Goal: Transaction & Acquisition: Purchase product/service

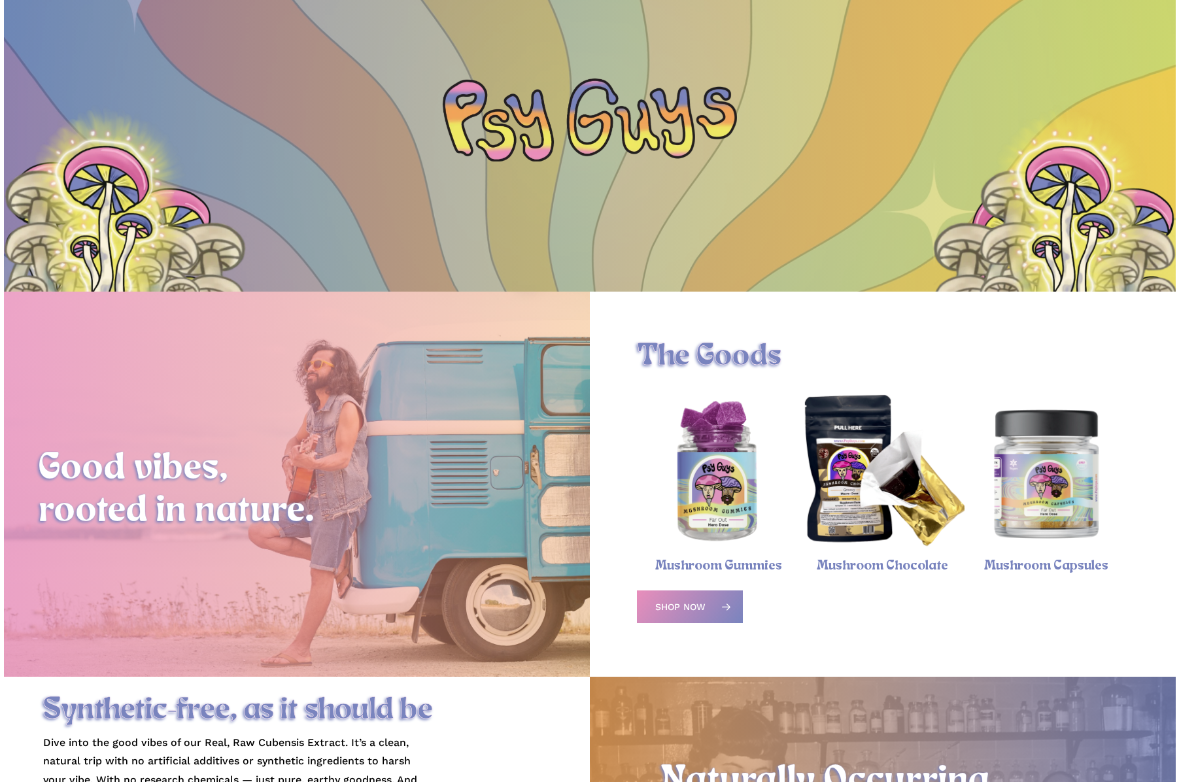
scroll to position [333, 0]
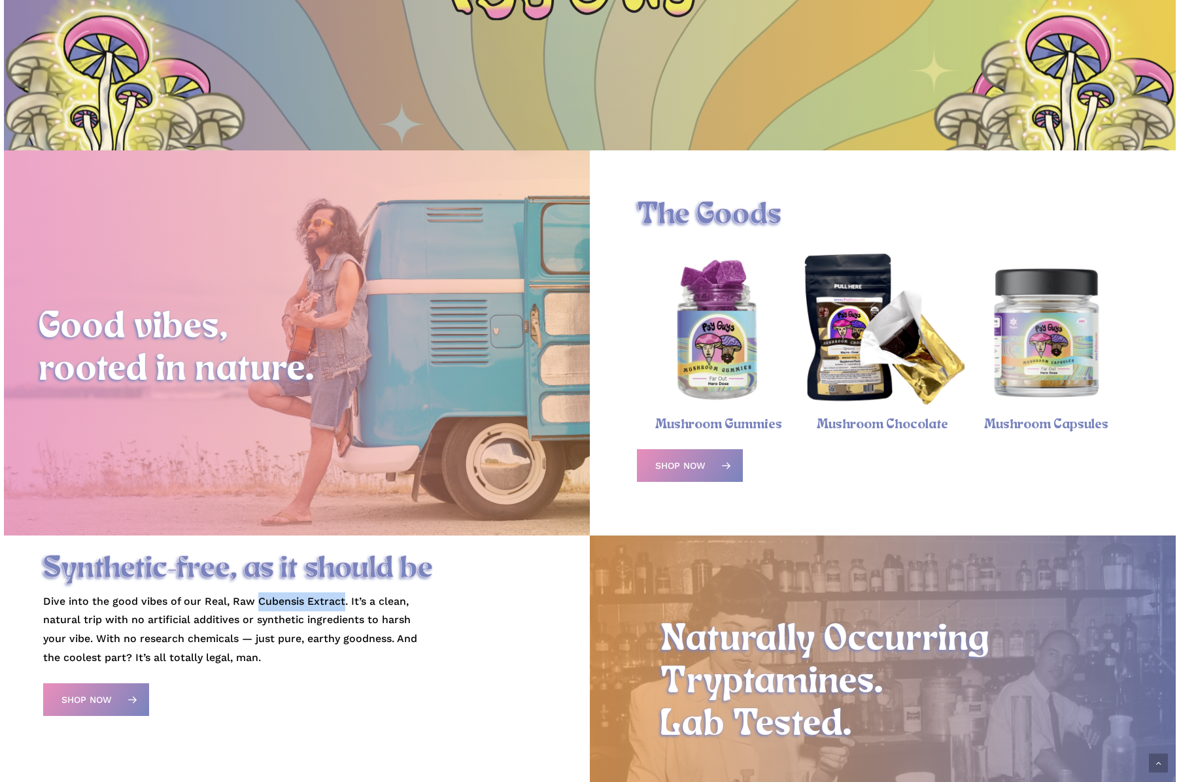
drag, startPoint x: 253, startPoint y: 607, endPoint x: 338, endPoint y: 607, distance: 85.0
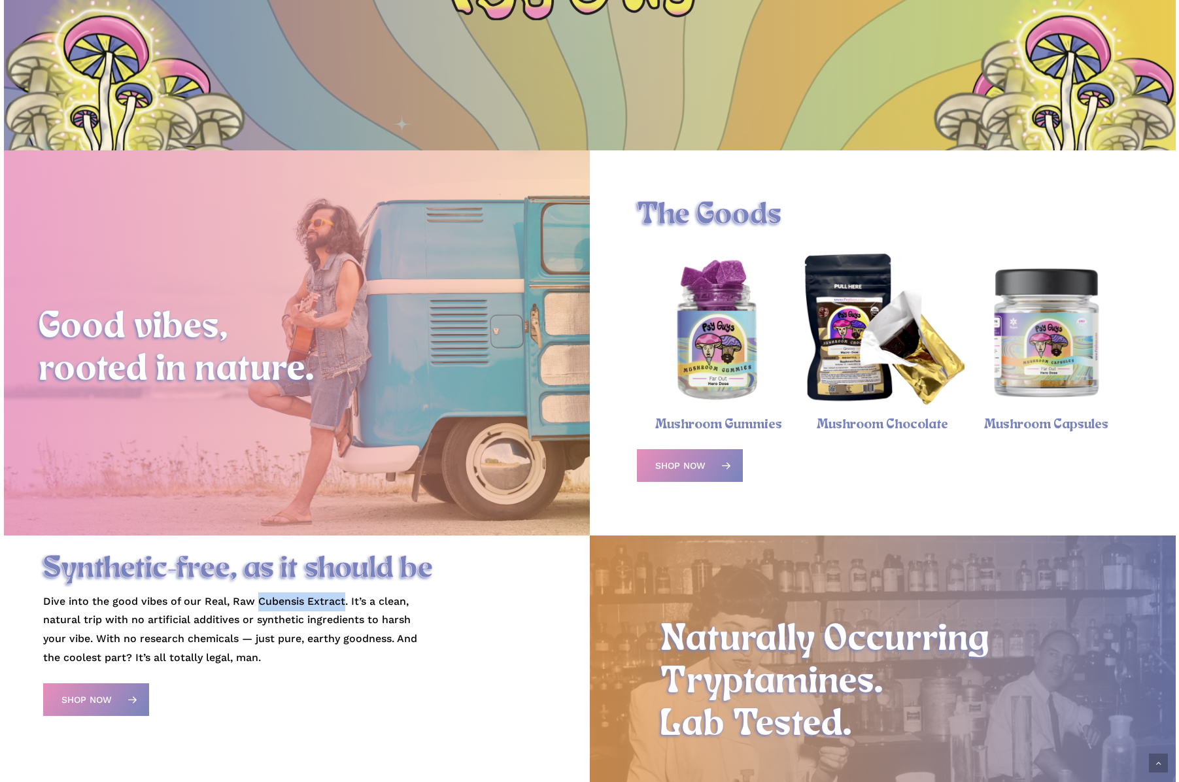
click at [338, 607] on p "Dive into the good vibes of our Real, Raw Cubensis Extract. It’s a clean, natur…" at bounding box center [239, 629] width 392 height 75
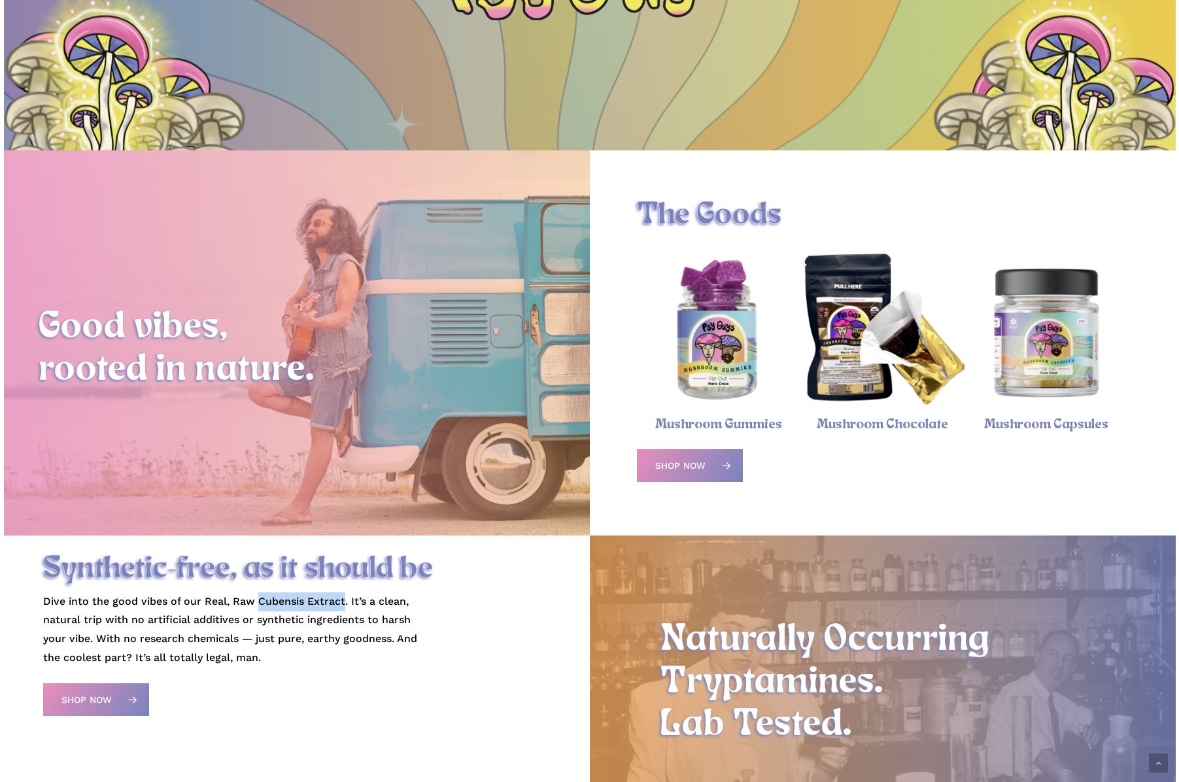
scroll to position [390, 0]
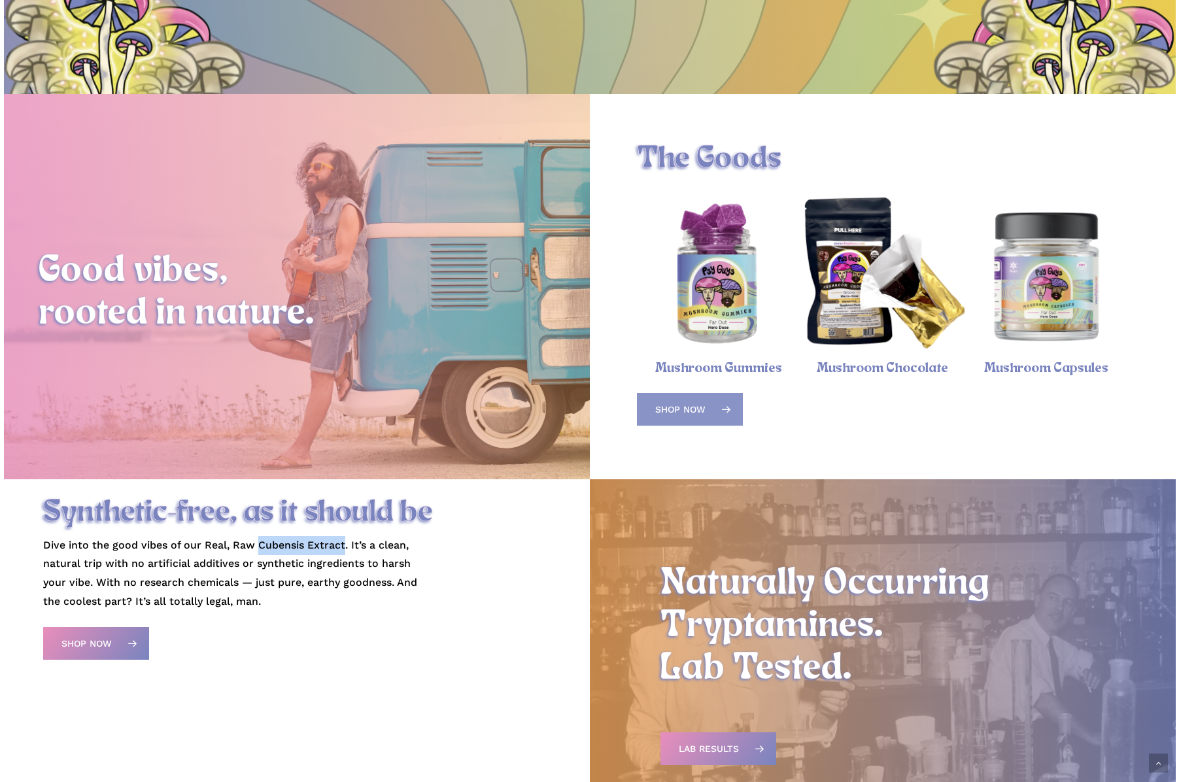
click at [693, 412] on span "Shop Now" at bounding box center [680, 409] width 50 height 13
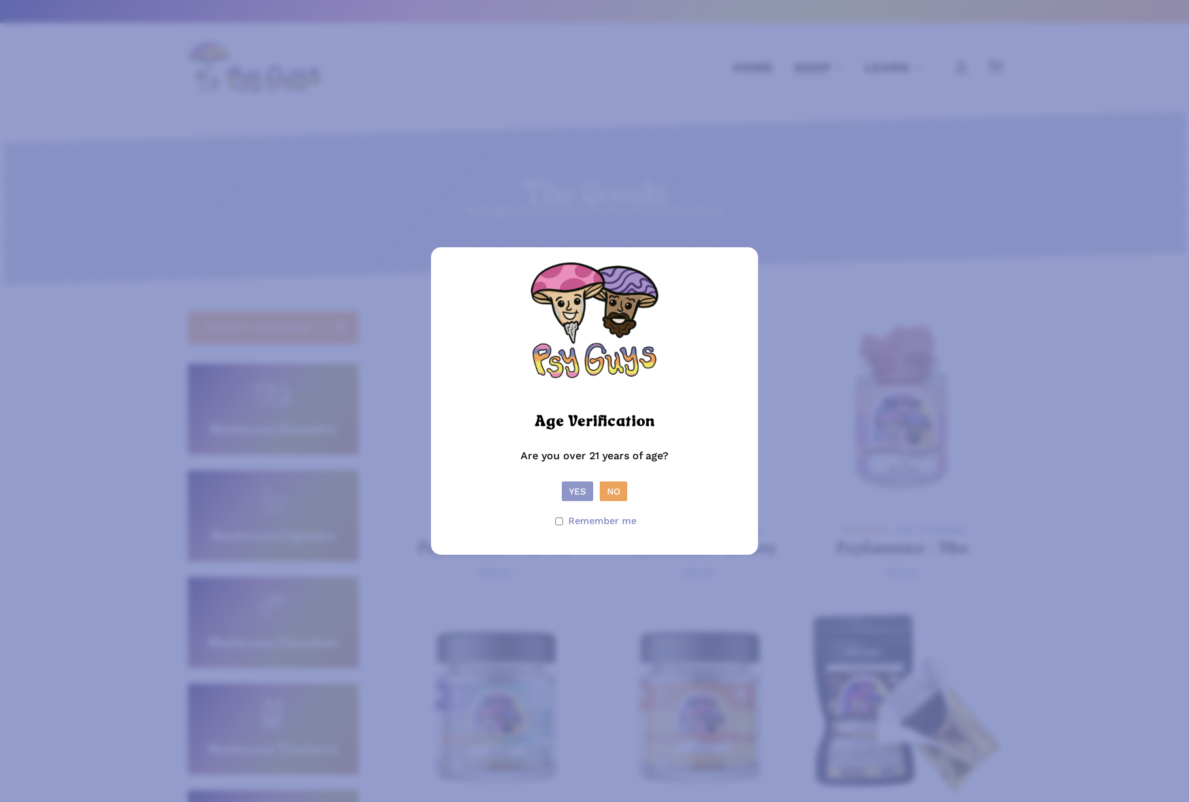
click at [577, 484] on button "Yes" at bounding box center [577, 491] width 31 height 20
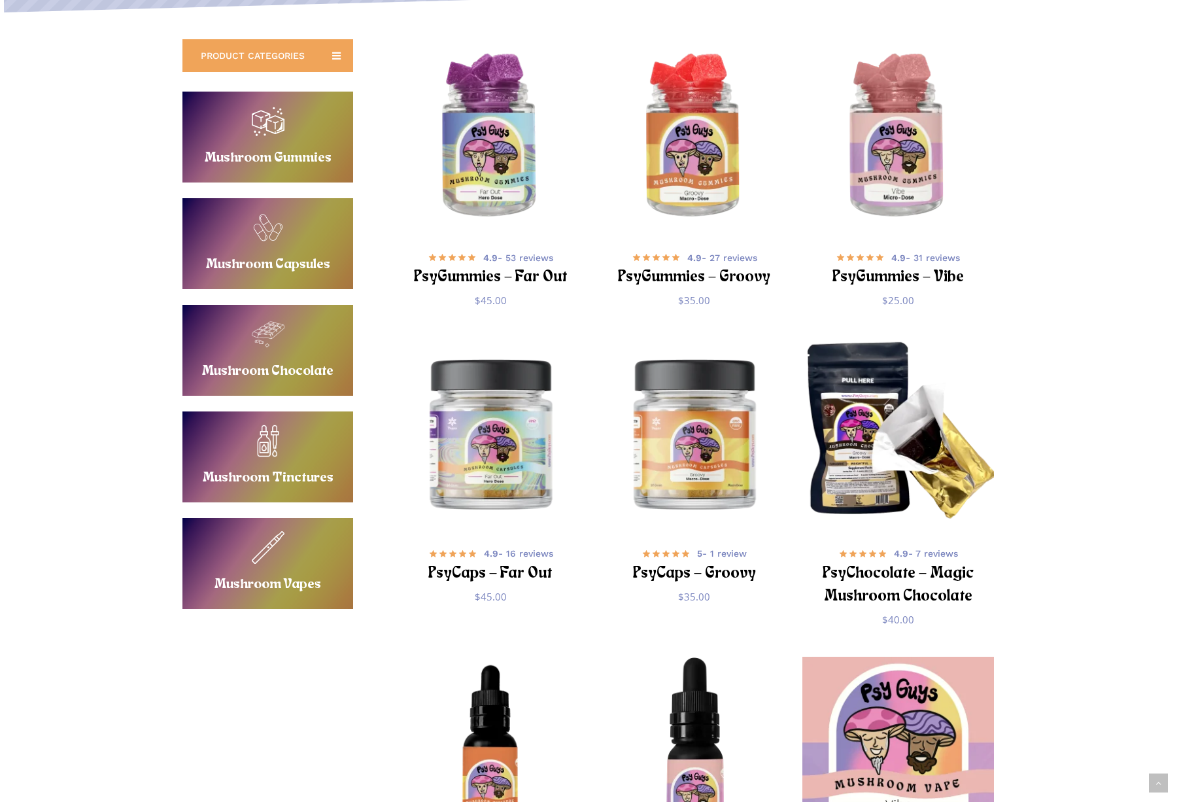
scroll to position [269, 0]
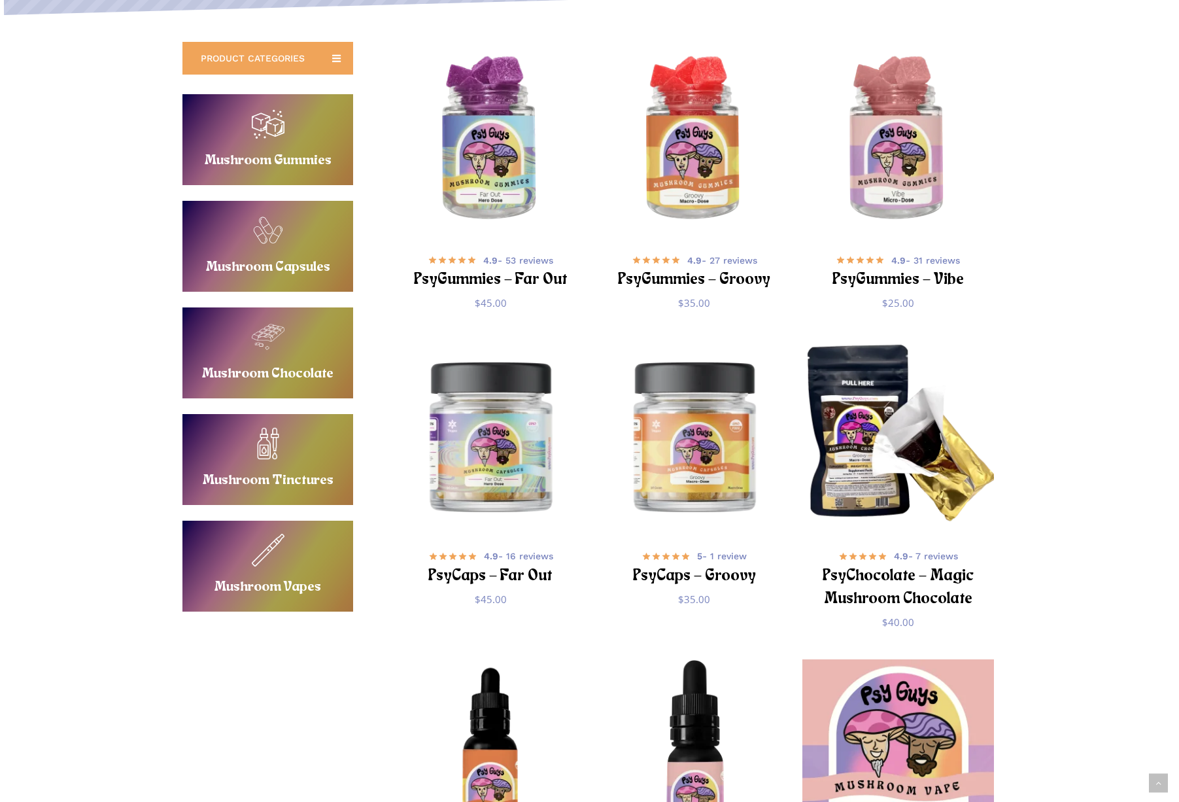
click at [269, 350] on link "Buy Mushroom Chocolate" at bounding box center [267, 352] width 171 height 91
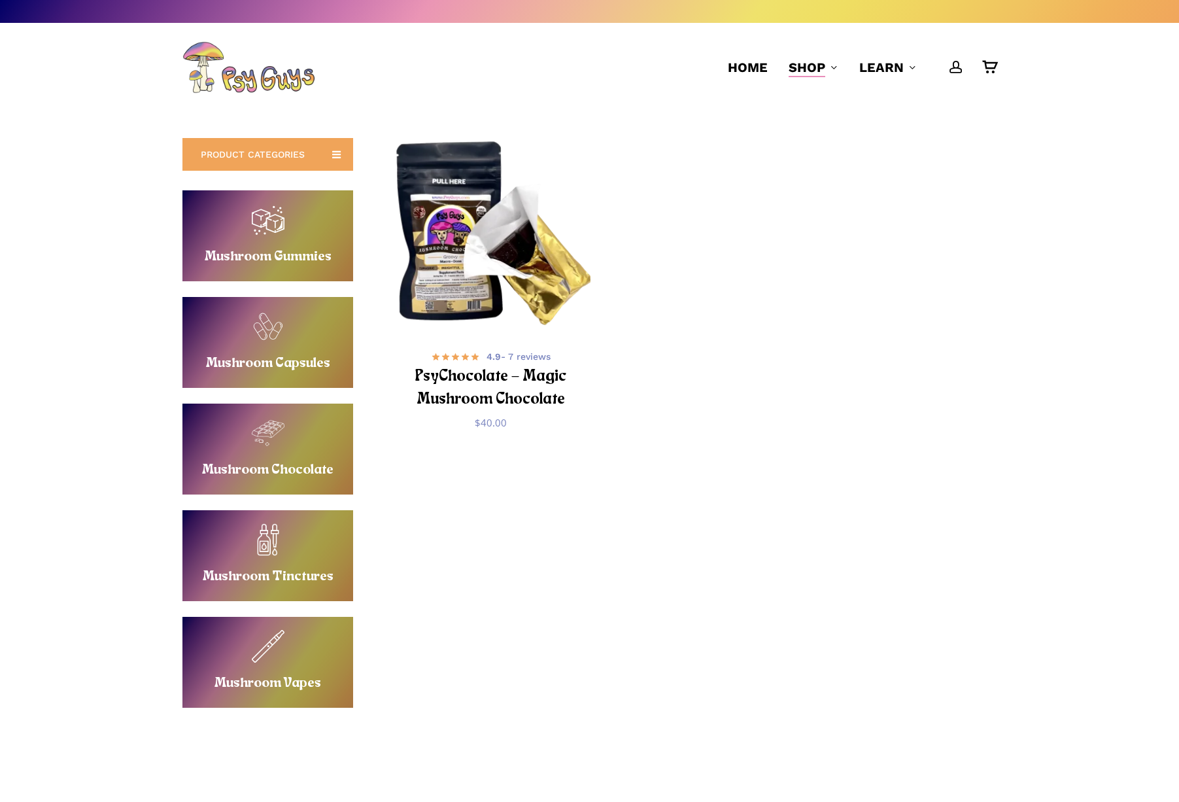
click at [481, 252] on img "PsyChocolate - Magic Mushroom Chocolate" at bounding box center [490, 236] width 199 height 199
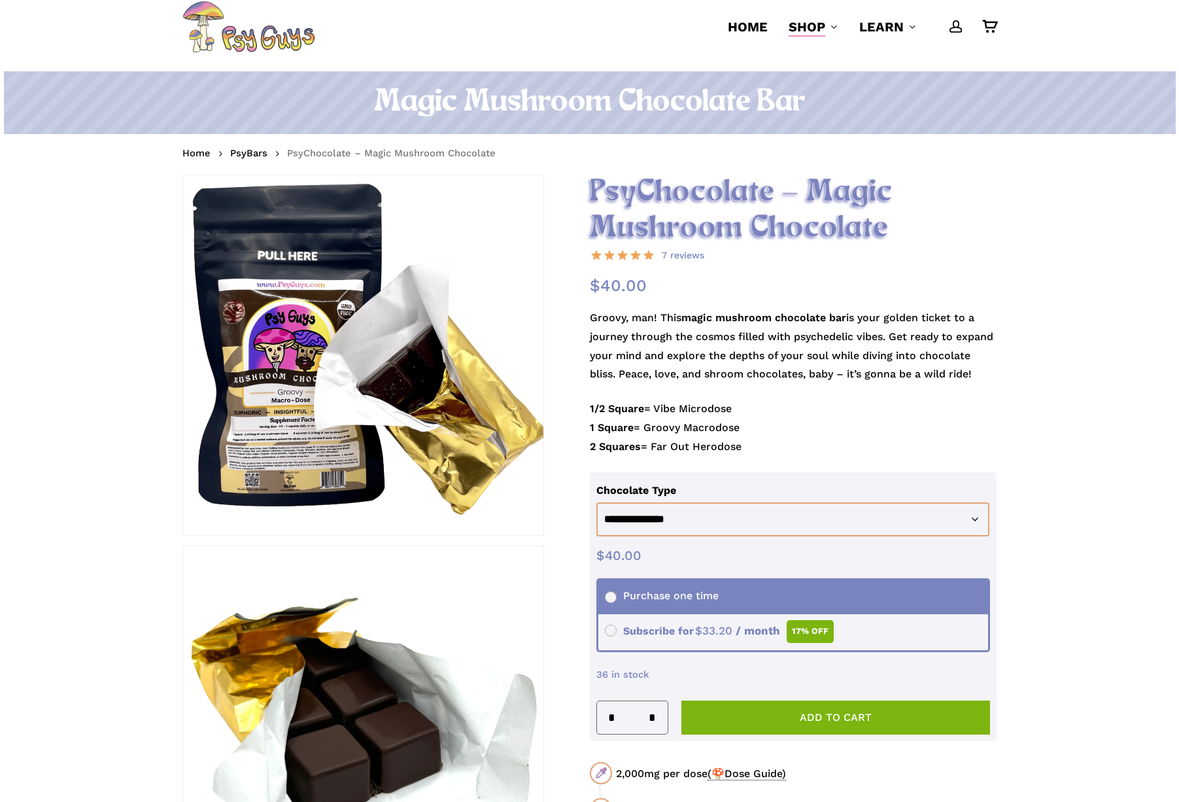
scroll to position [88, 0]
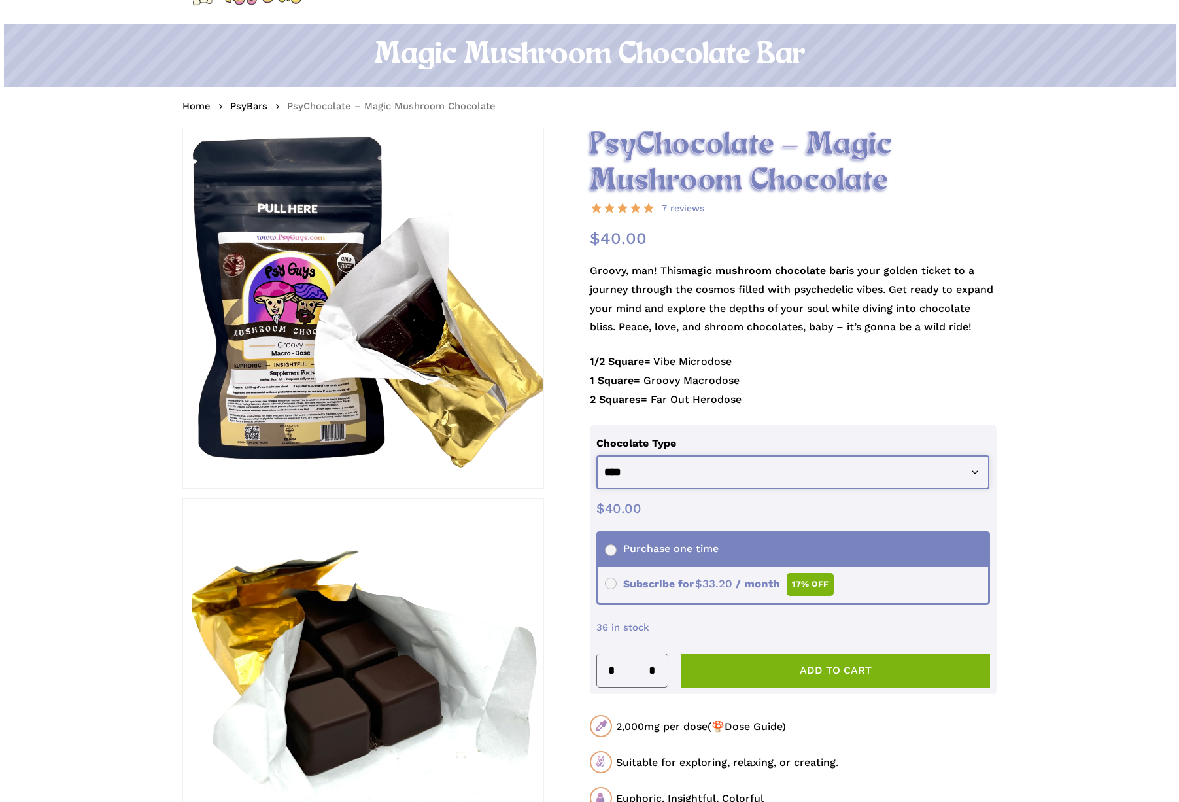
select select "****"
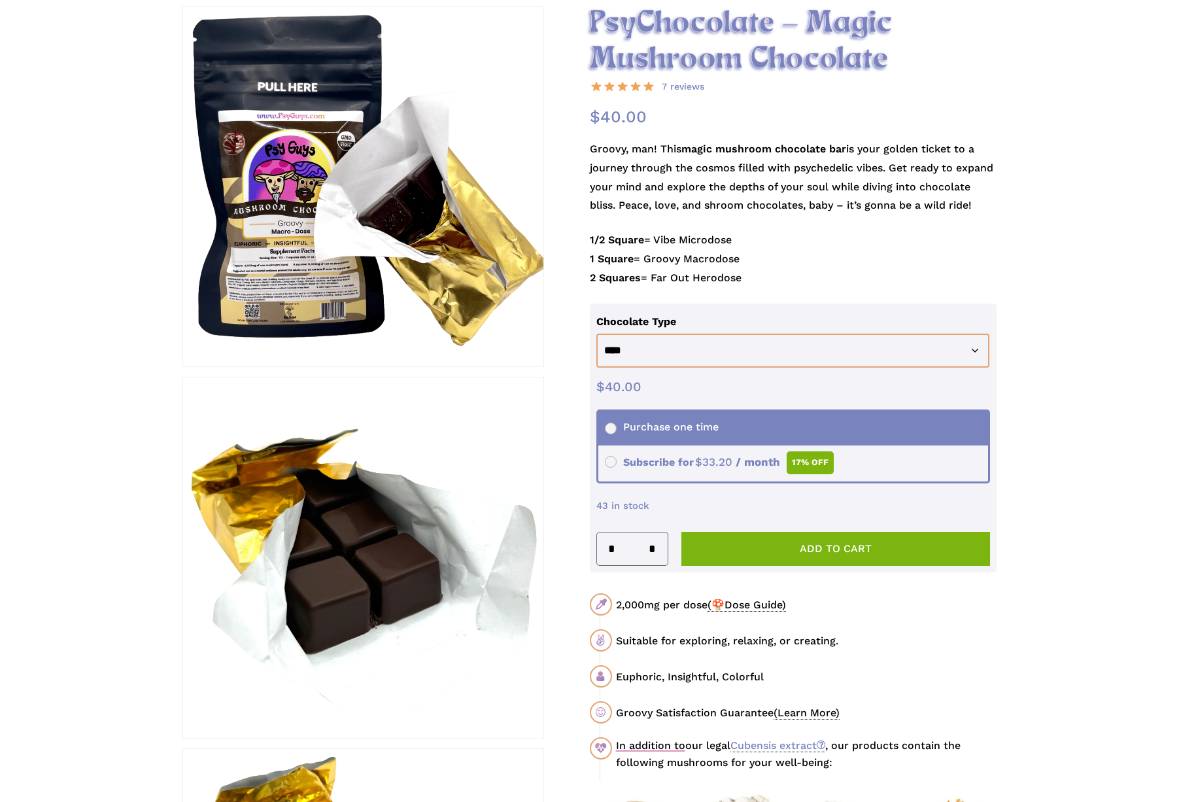
scroll to position [212, 0]
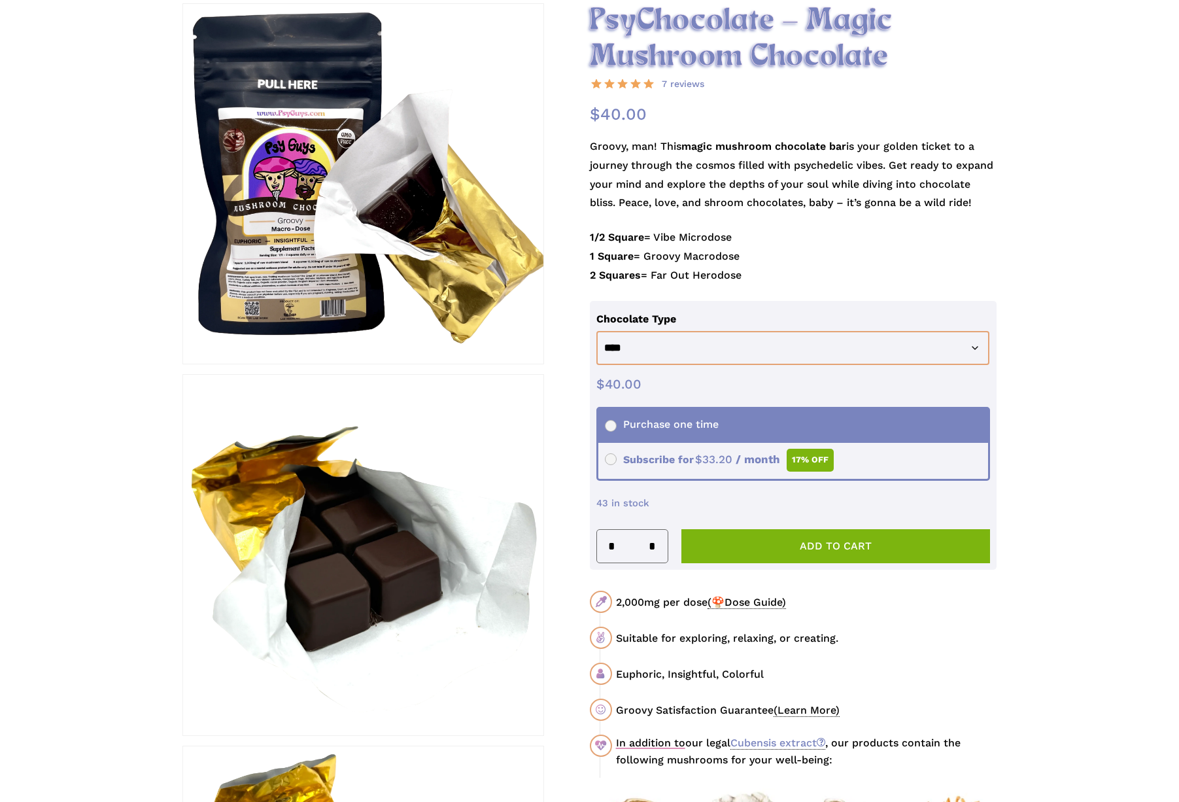
click at [749, 600] on span "(🍄Dose Guide)" at bounding box center [746, 602] width 78 height 13
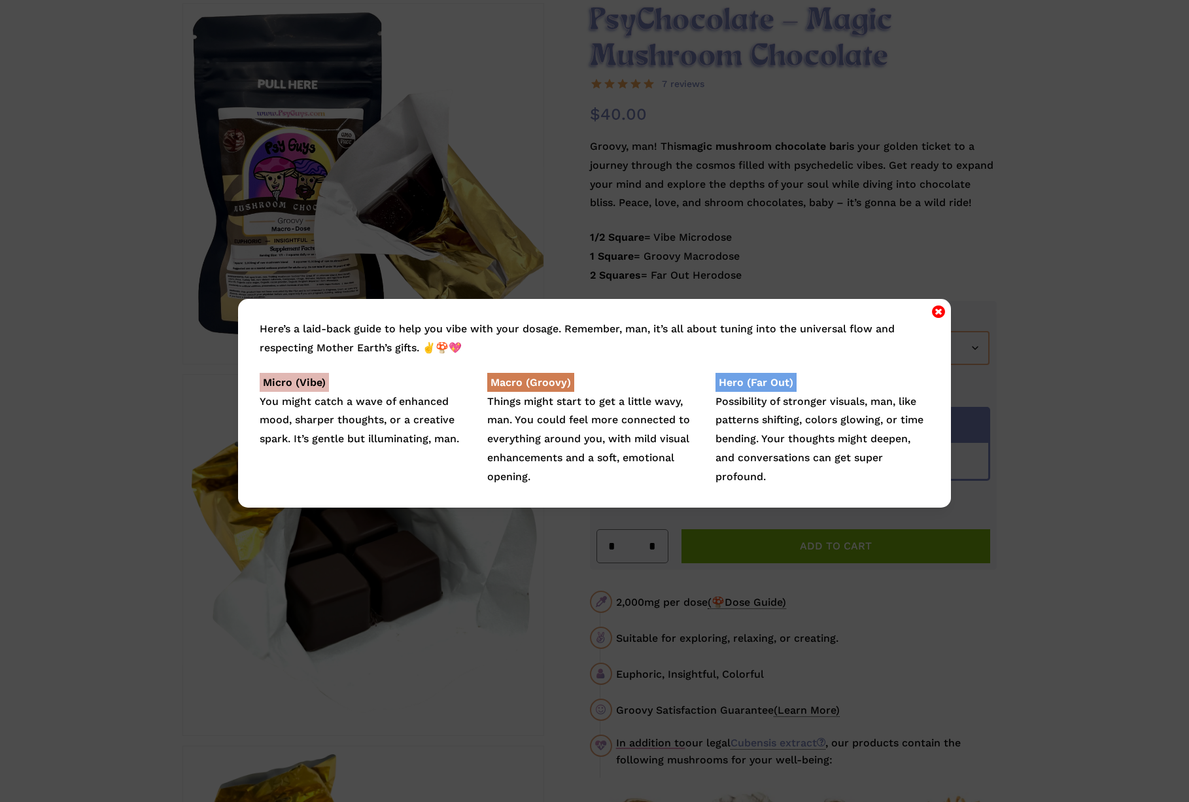
click at [934, 309] on icon "Close" at bounding box center [938, 311] width 13 height 16
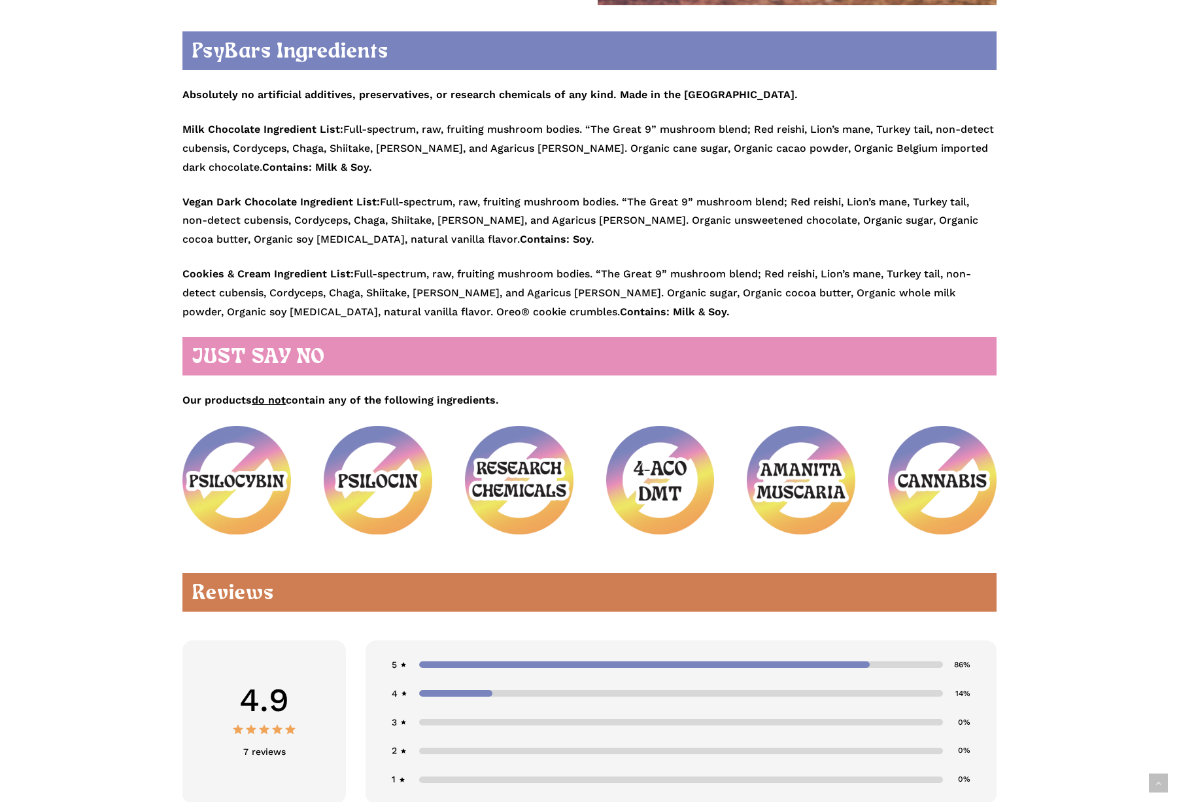
scroll to position [1906, 0]
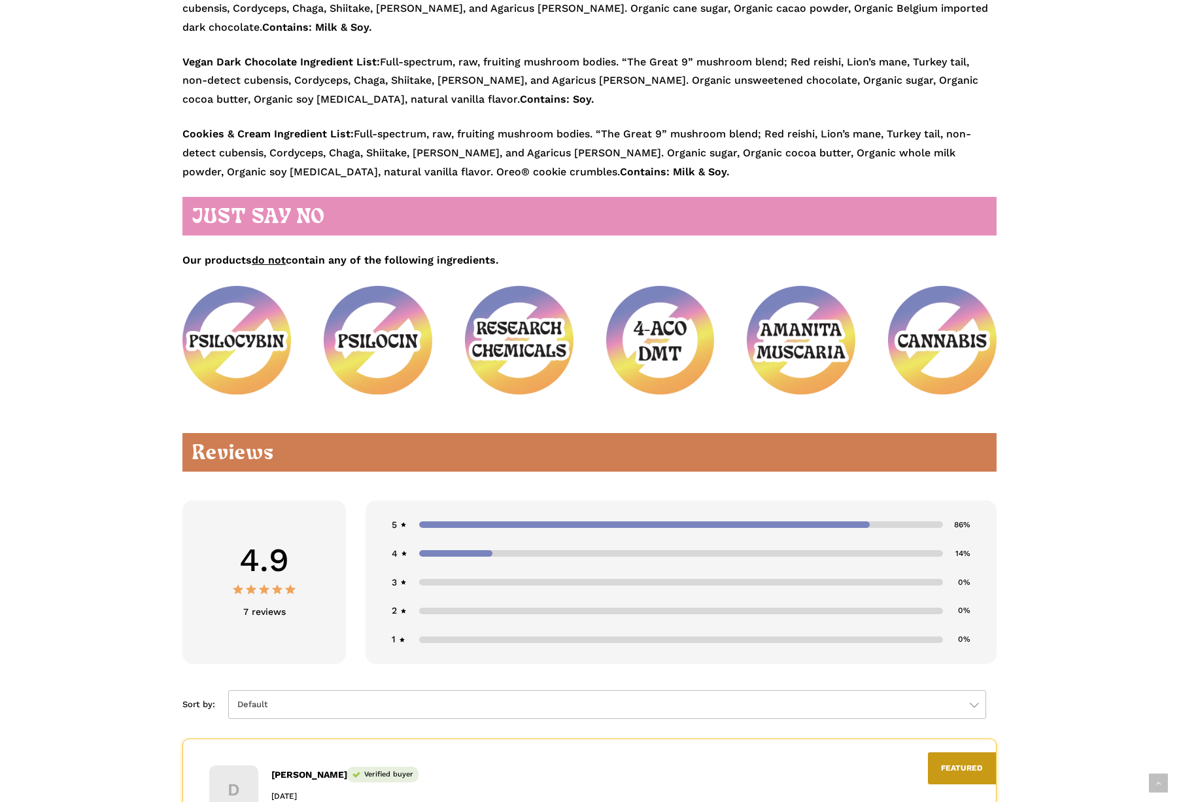
click at [439, 550] on div at bounding box center [455, 553] width 73 height 7
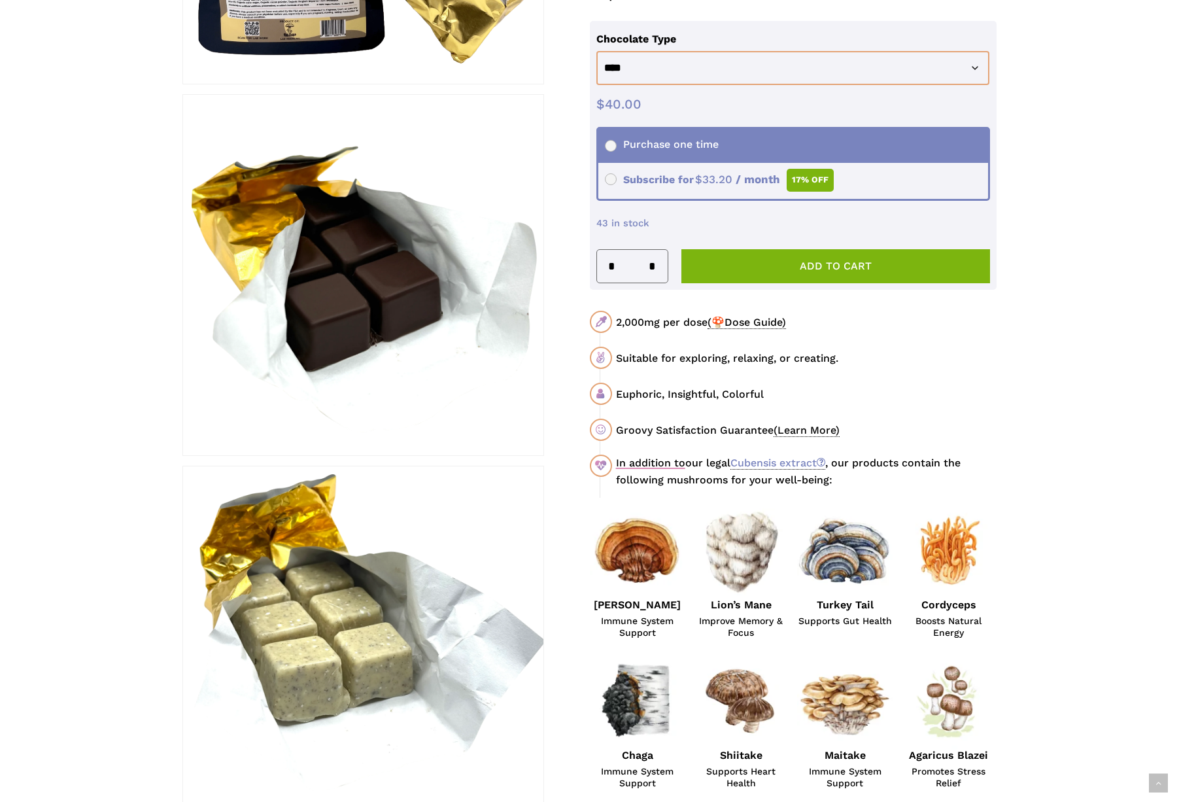
scroll to position [233, 0]
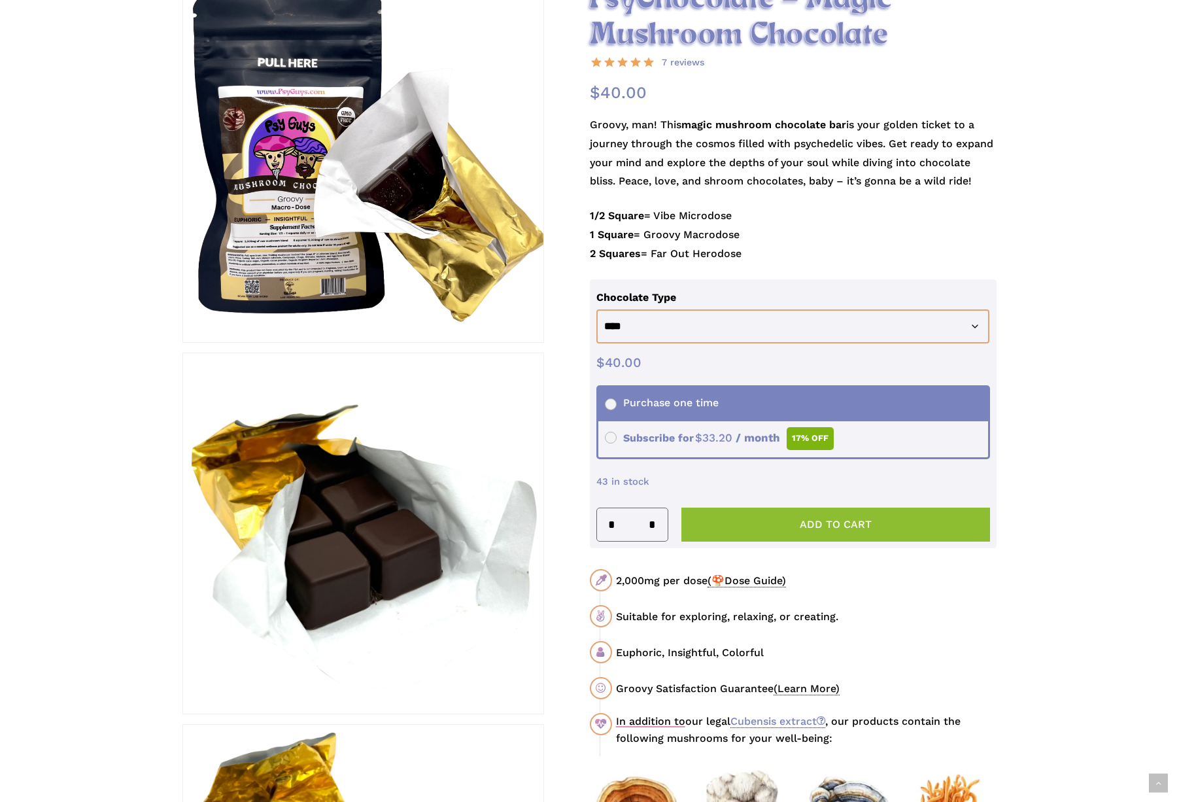
click at [818, 513] on button "Add to cart" at bounding box center [835, 524] width 309 height 34
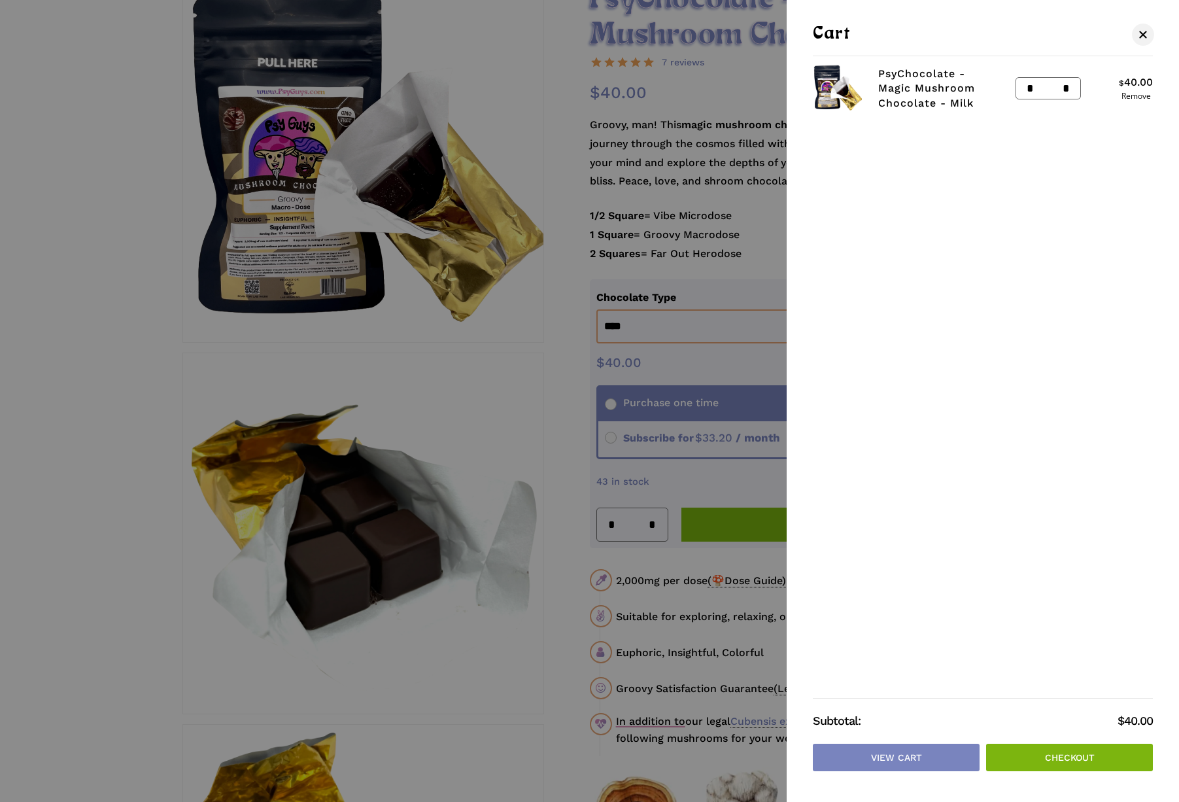
click at [437, 377] on div at bounding box center [589, 401] width 1179 height 802
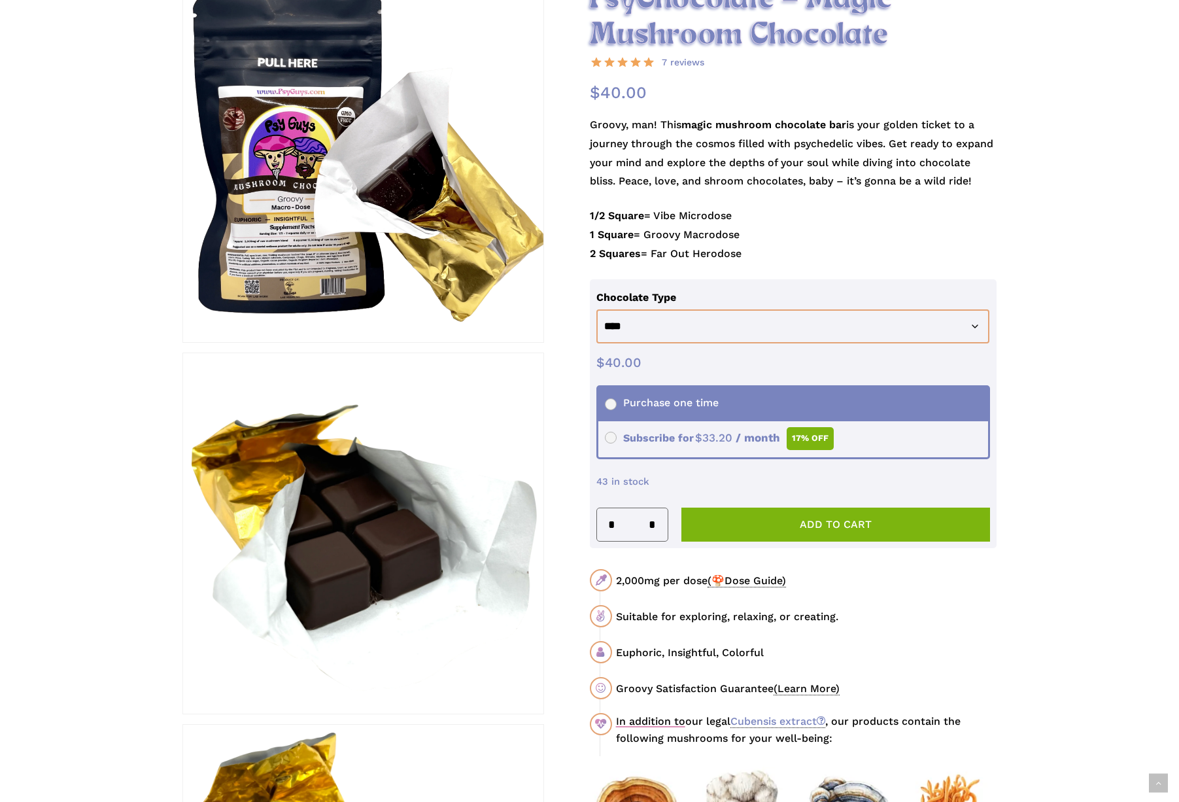
scroll to position [77, 0]
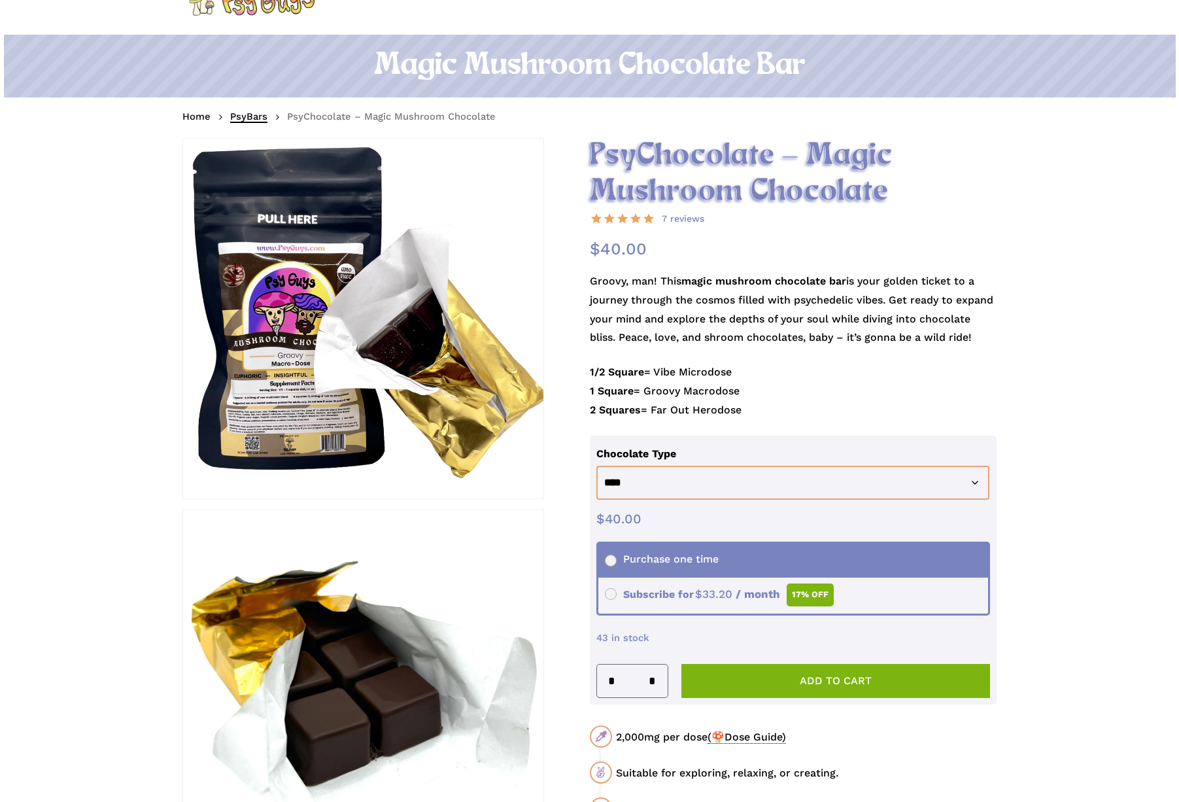
click at [258, 114] on link "PsyBars" at bounding box center [248, 116] width 37 height 13
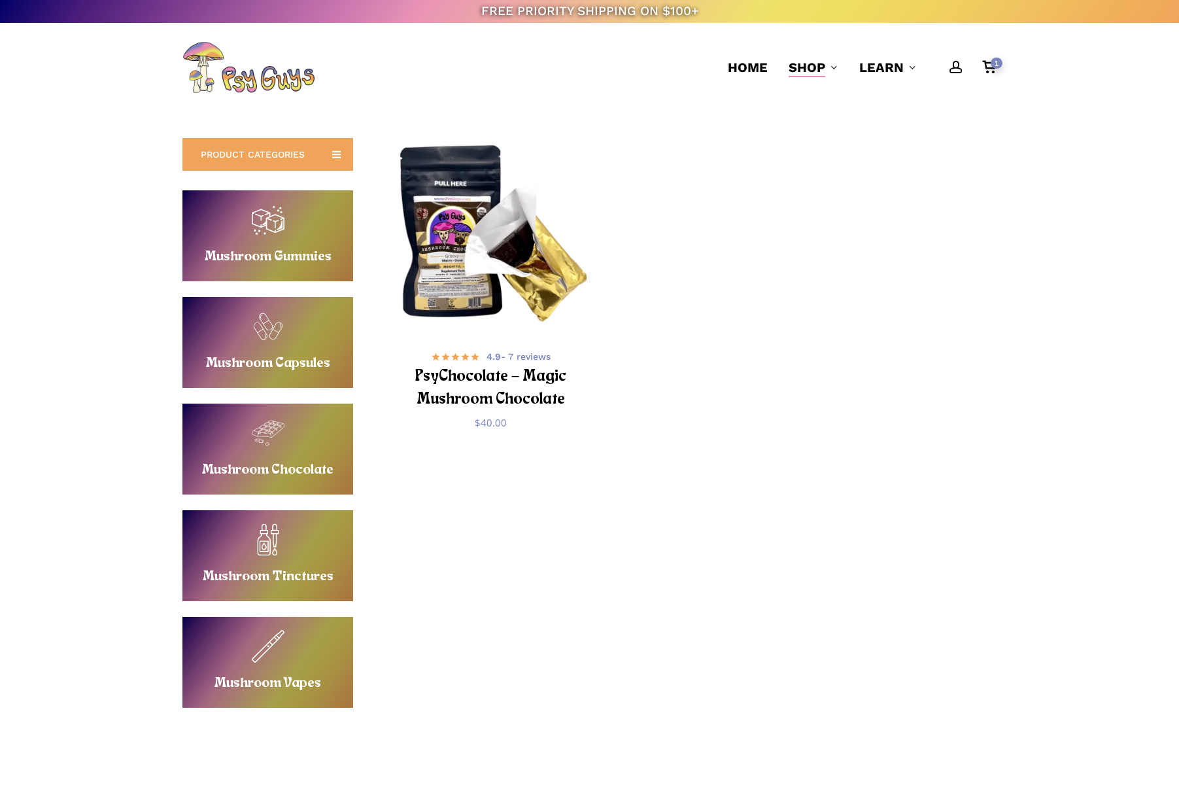
click at [267, 239] on link "Buy Mushroom Gummies" at bounding box center [267, 235] width 171 height 91
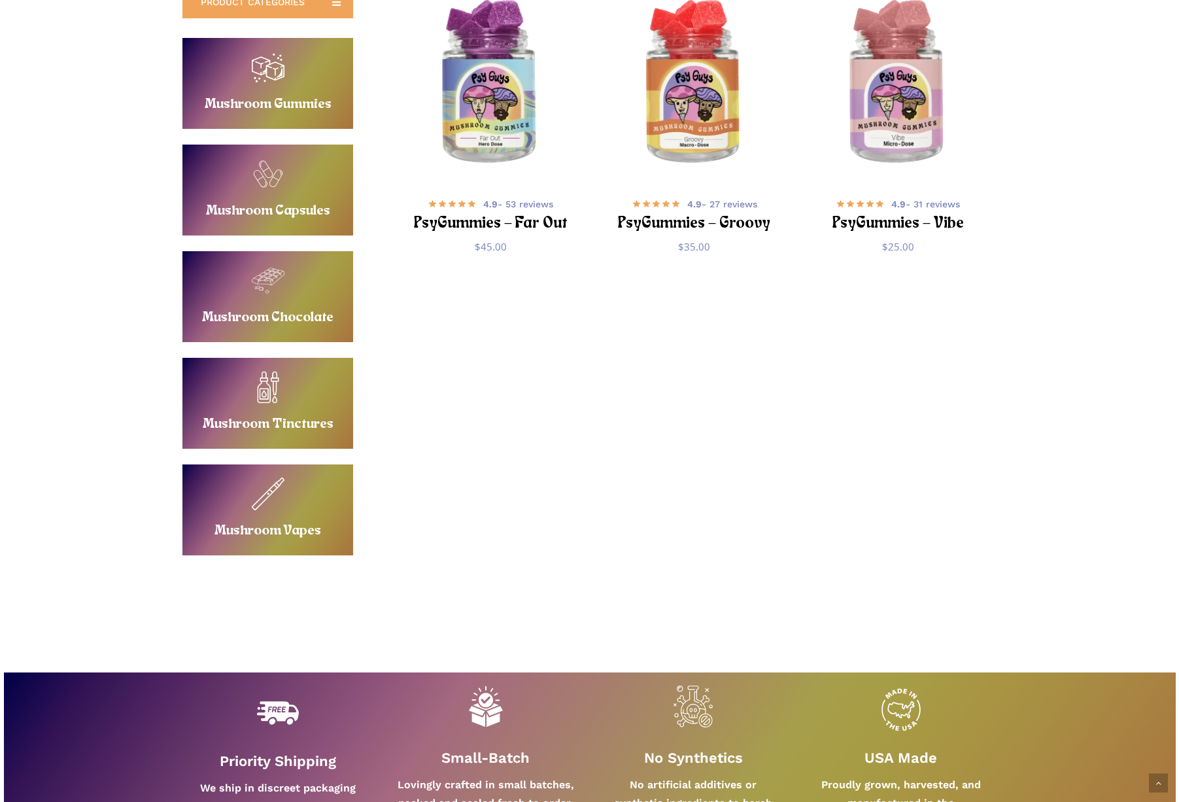
scroll to position [12, 0]
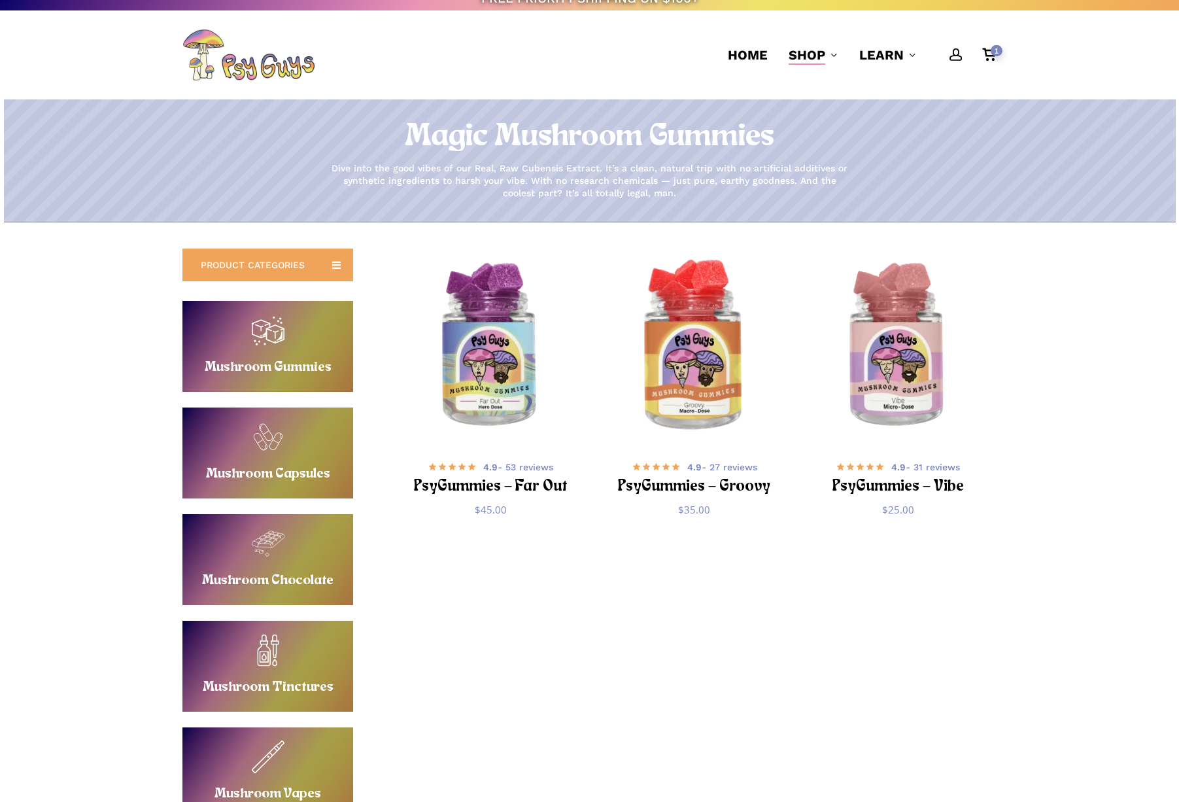
click at [692, 353] on img "PsyGummies - Groovy" at bounding box center [694, 346] width 199 height 199
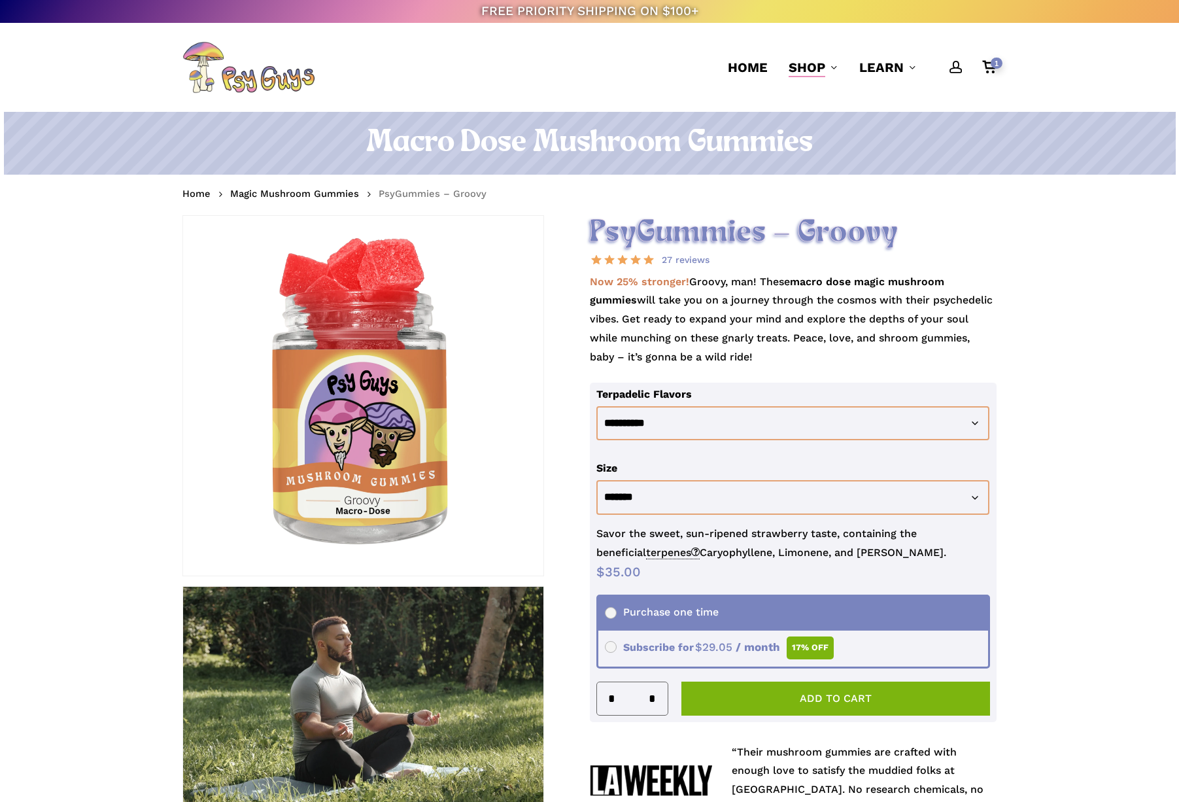
scroll to position [77, 0]
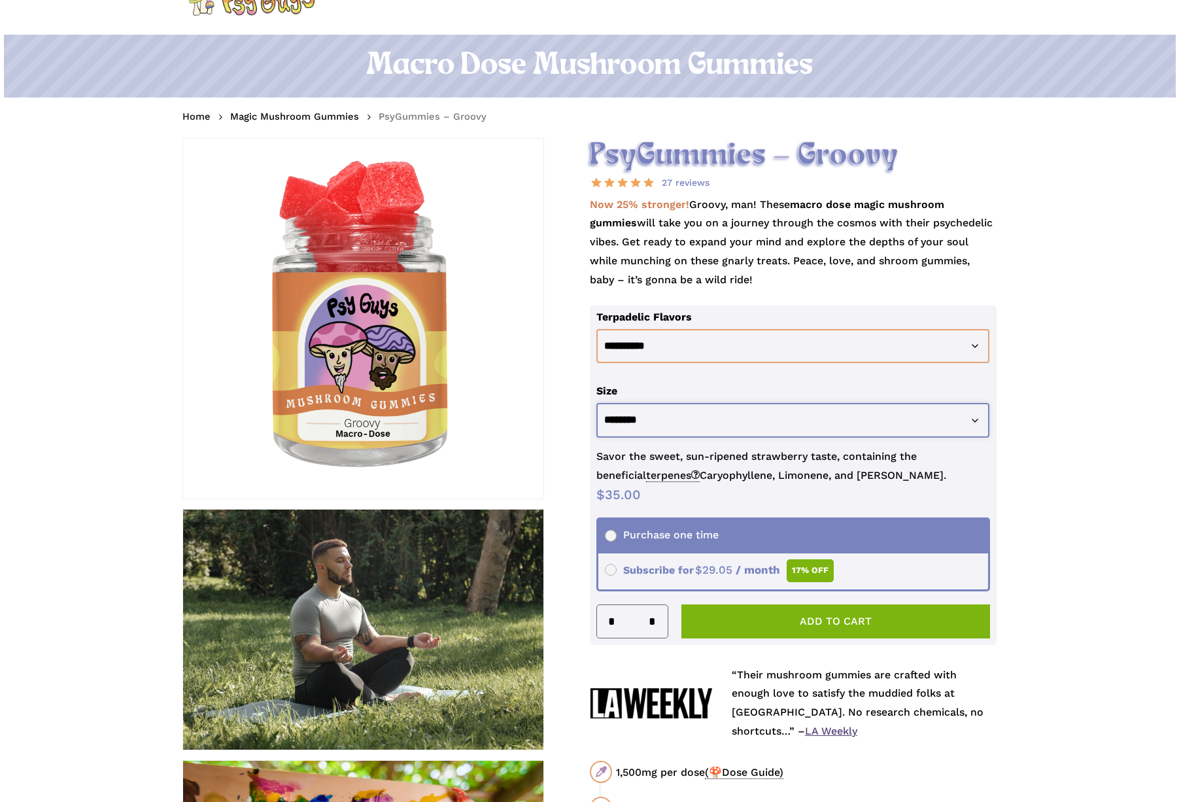
select select "********"
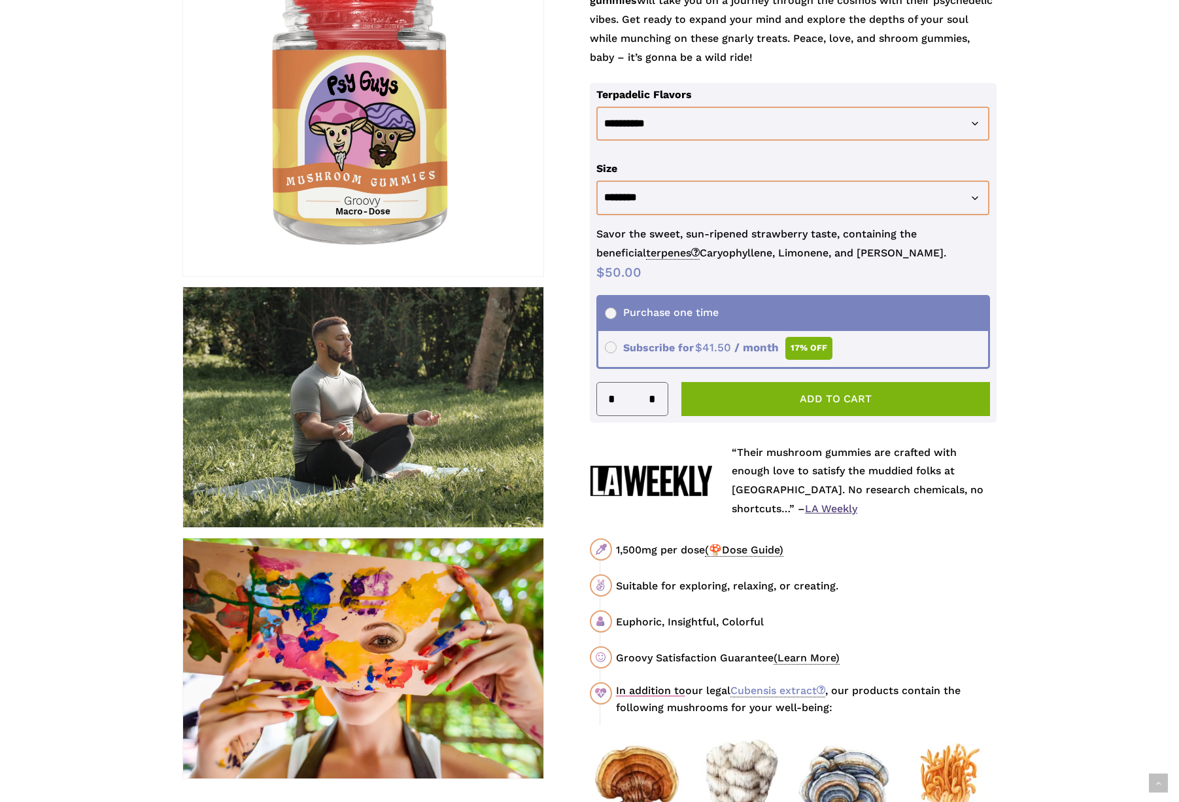
scroll to position [302, 0]
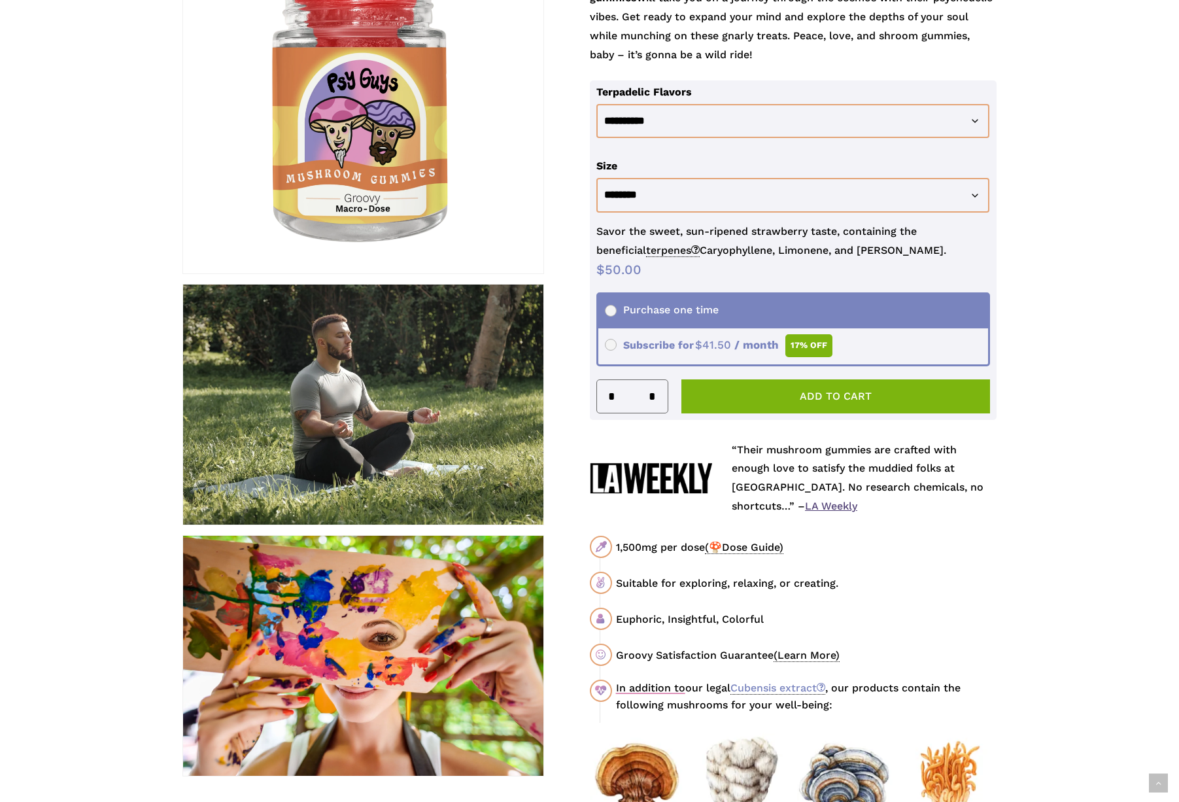
click at [769, 541] on span "(🍄Dose Guide)" at bounding box center [744, 547] width 78 height 13
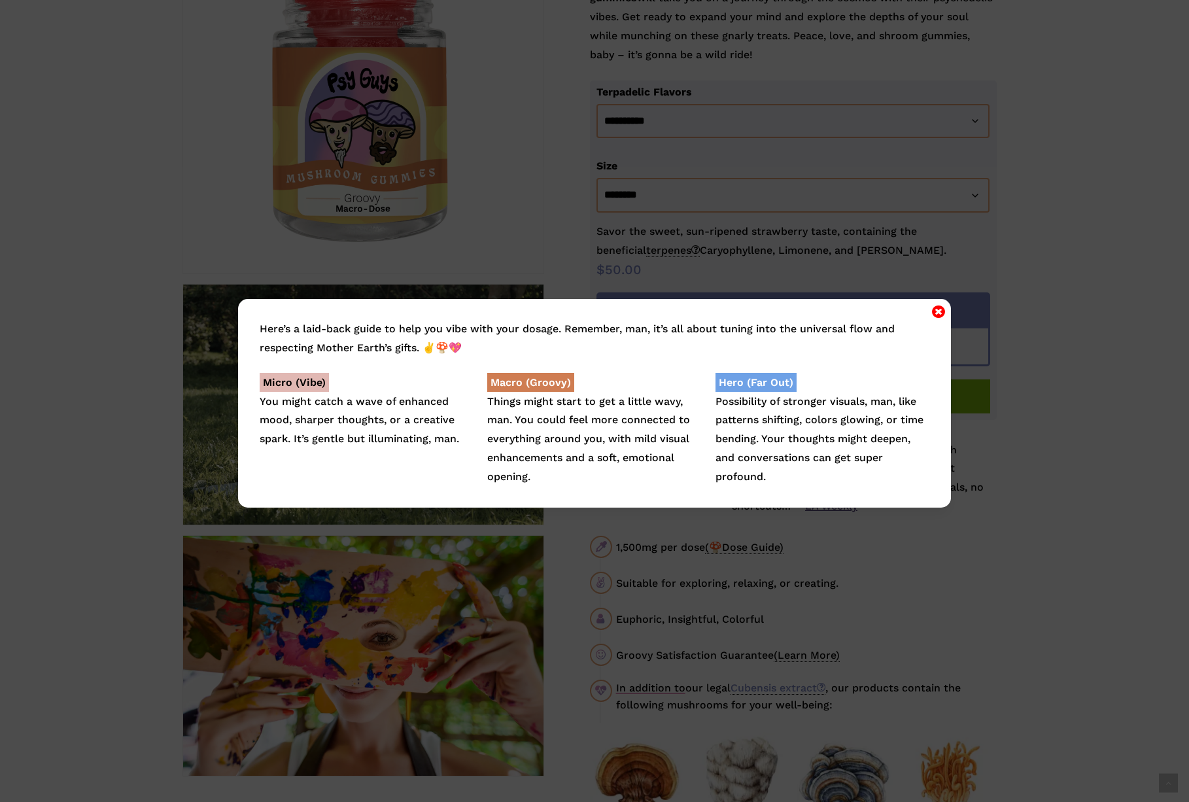
click at [934, 313] on icon "Close" at bounding box center [938, 311] width 13 height 16
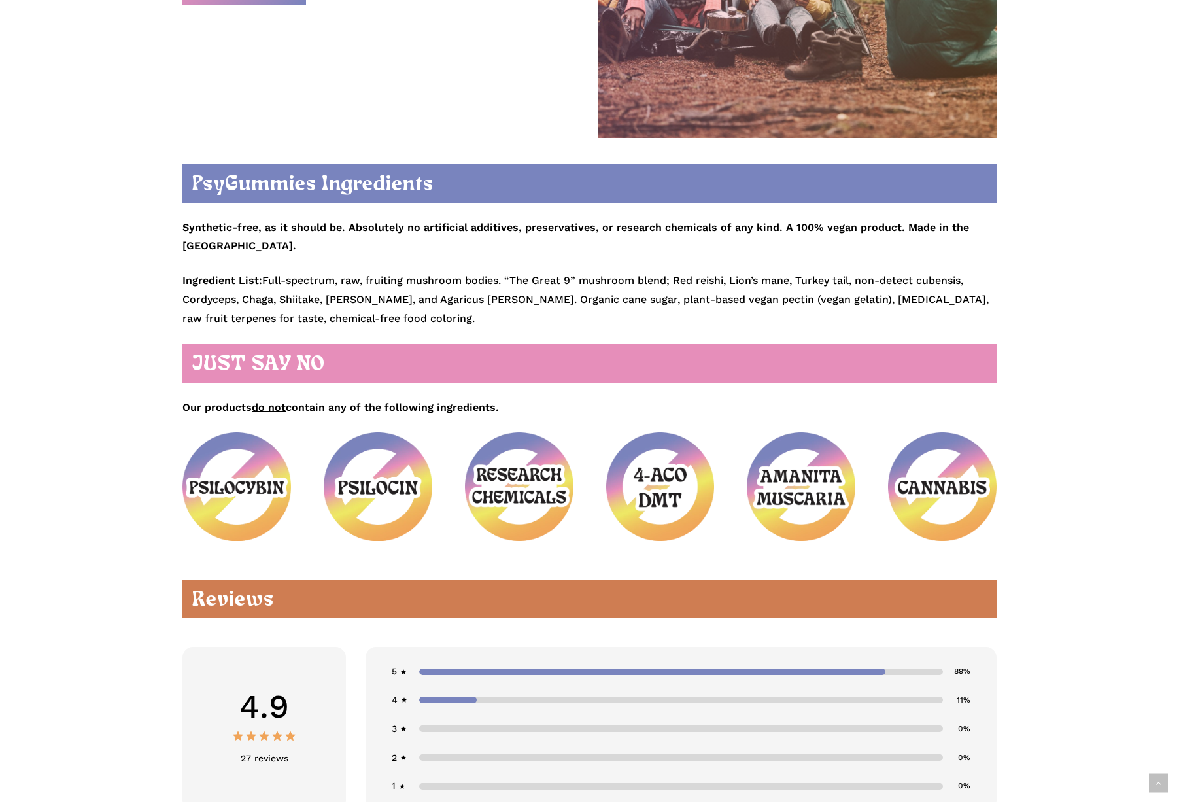
scroll to position [1823, 0]
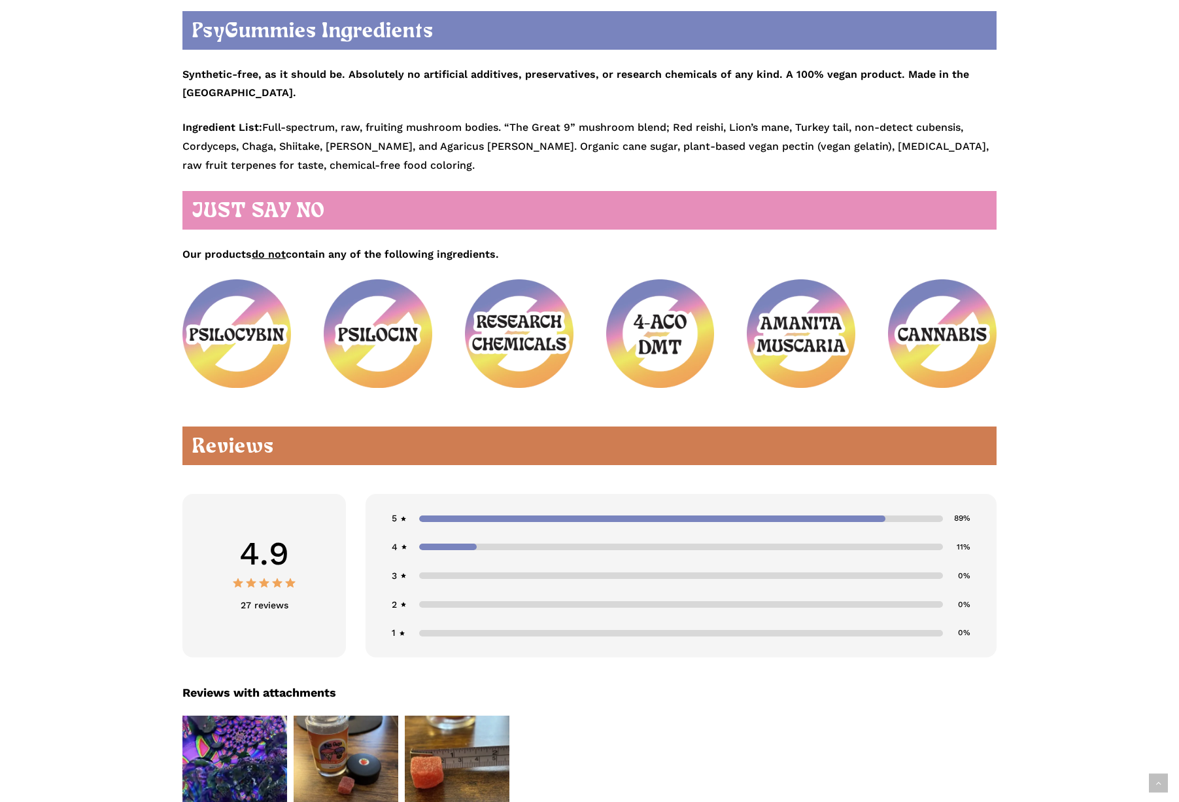
click at [456, 543] on div at bounding box center [448, 546] width 58 height 7
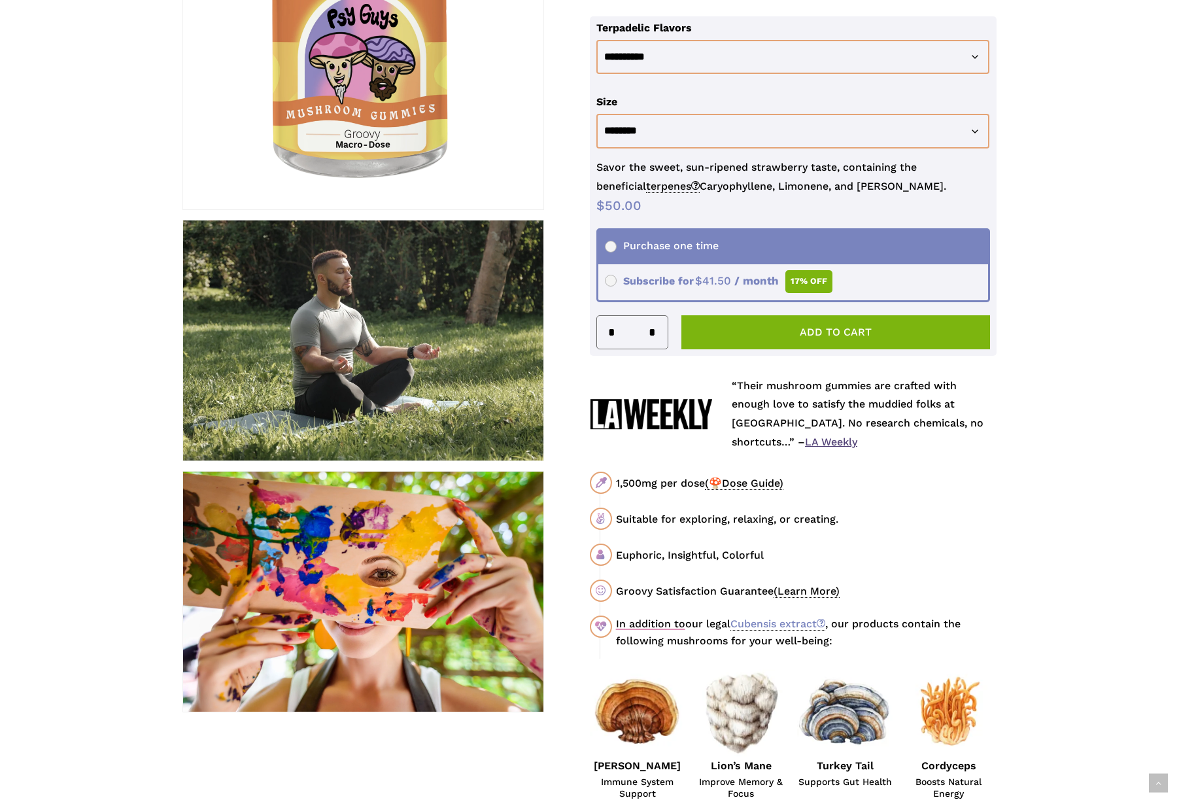
scroll to position [349, 0]
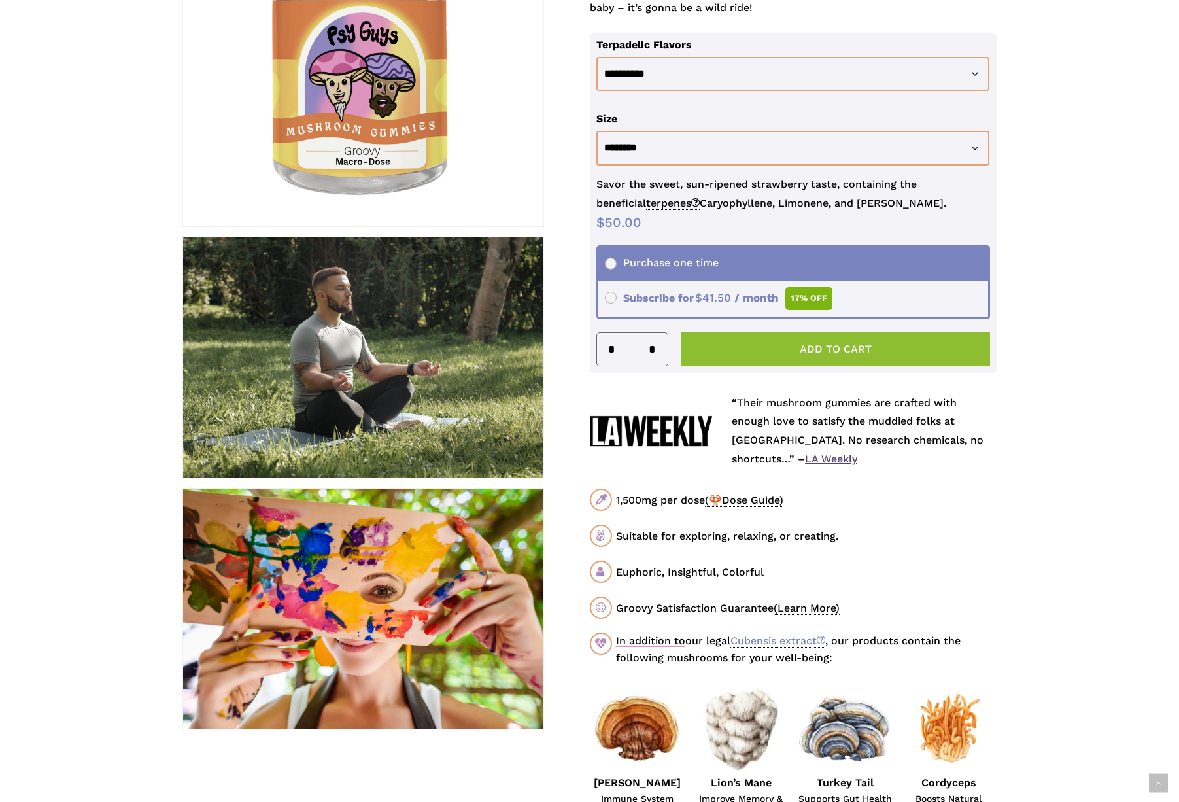
click at [835, 343] on button "Add to cart" at bounding box center [835, 349] width 309 height 34
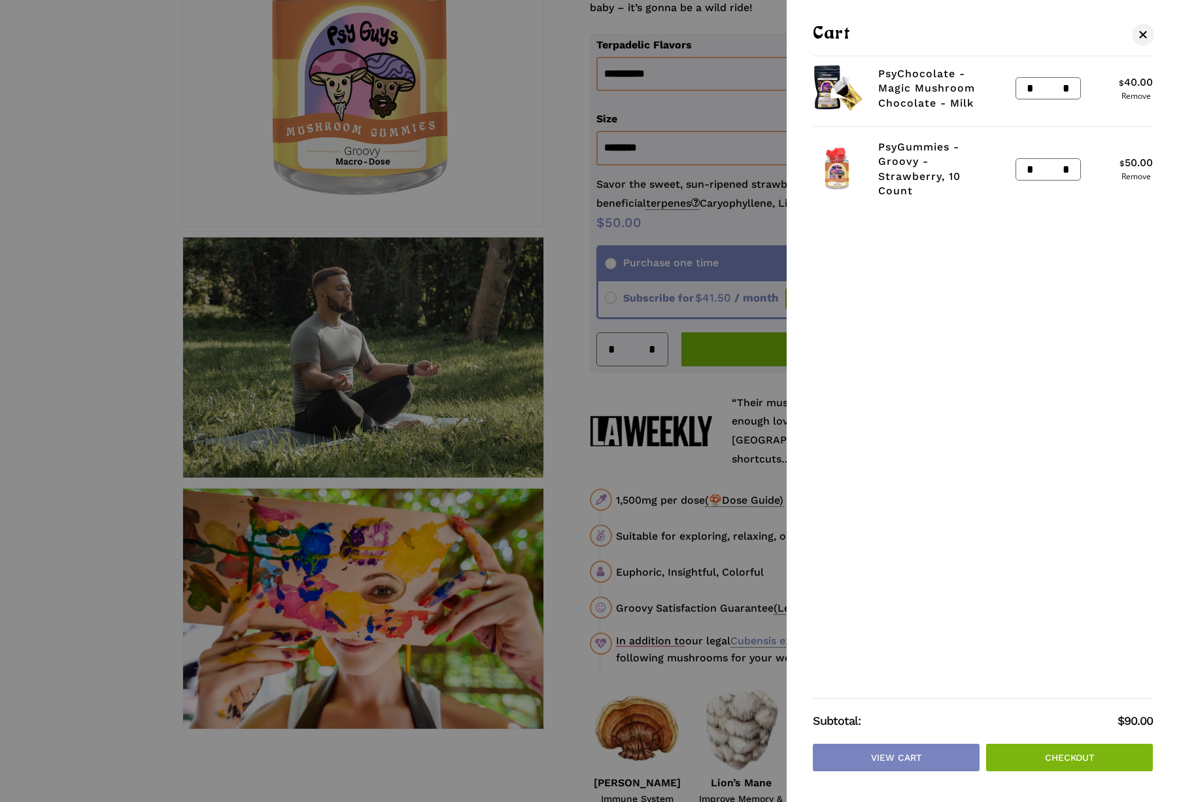
click at [1088, 749] on link "Checkout" at bounding box center [1069, 756] width 167 height 27
